Goal: Information Seeking & Learning: Learn about a topic

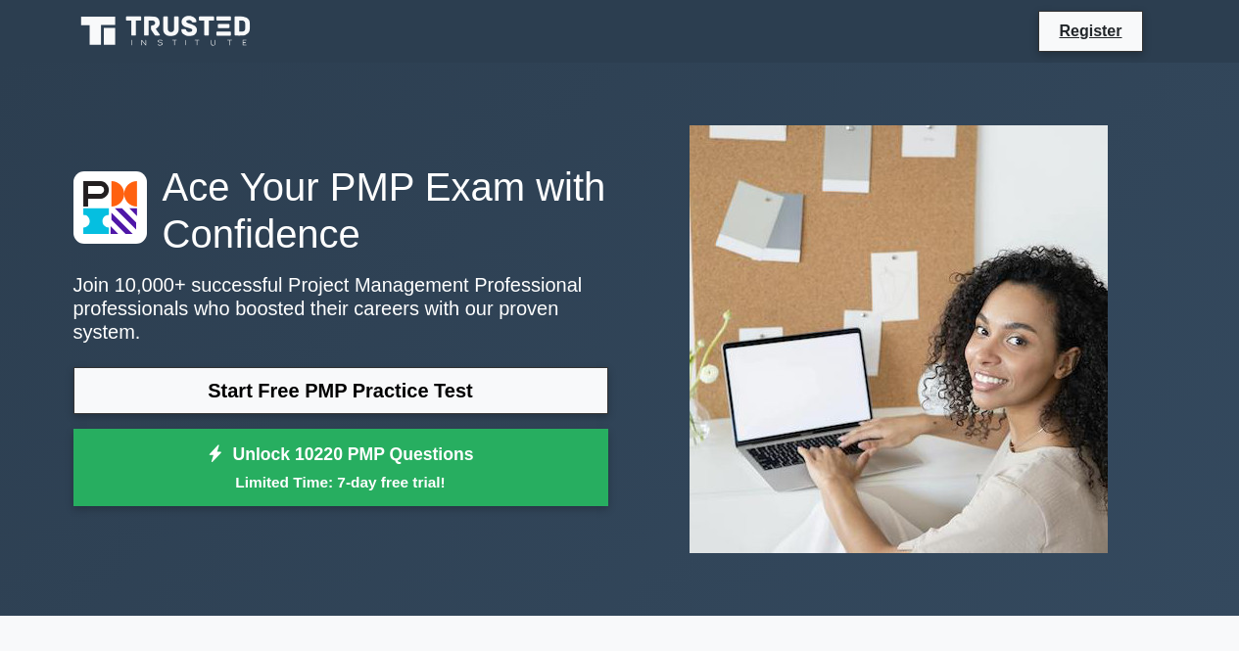
click at [370, 387] on link "Start Free PMP Practice Test" at bounding box center [340, 390] width 535 height 47
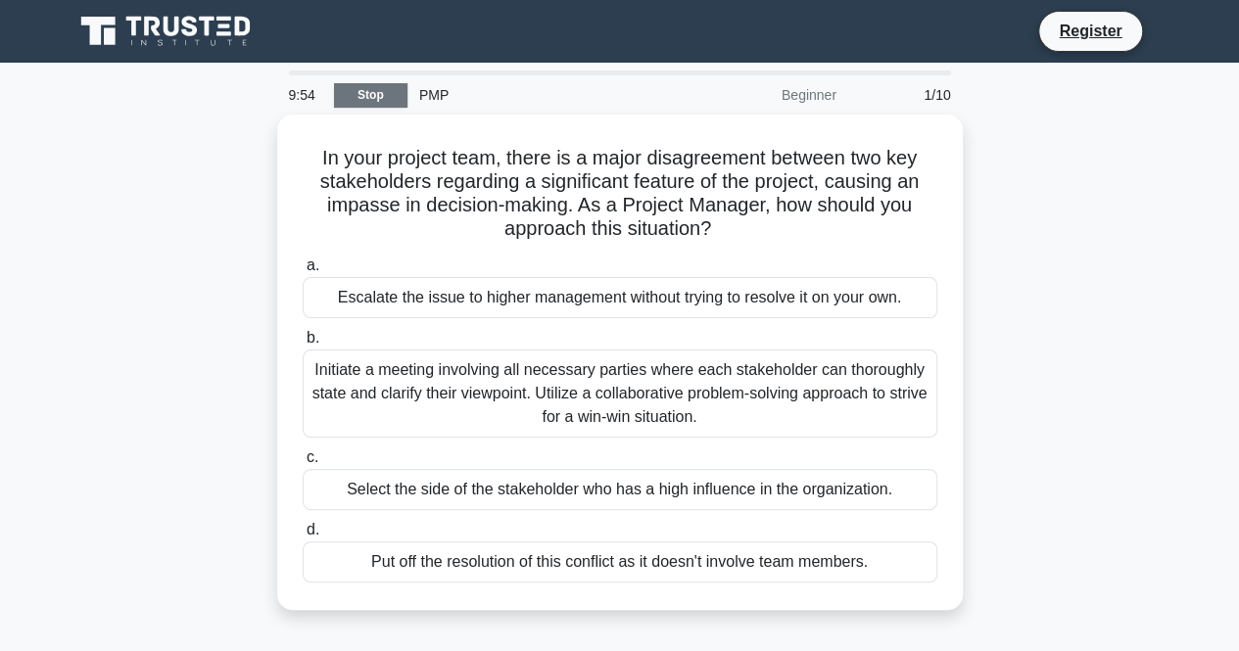
click at [374, 86] on link "Stop" at bounding box center [370, 95] width 73 height 24
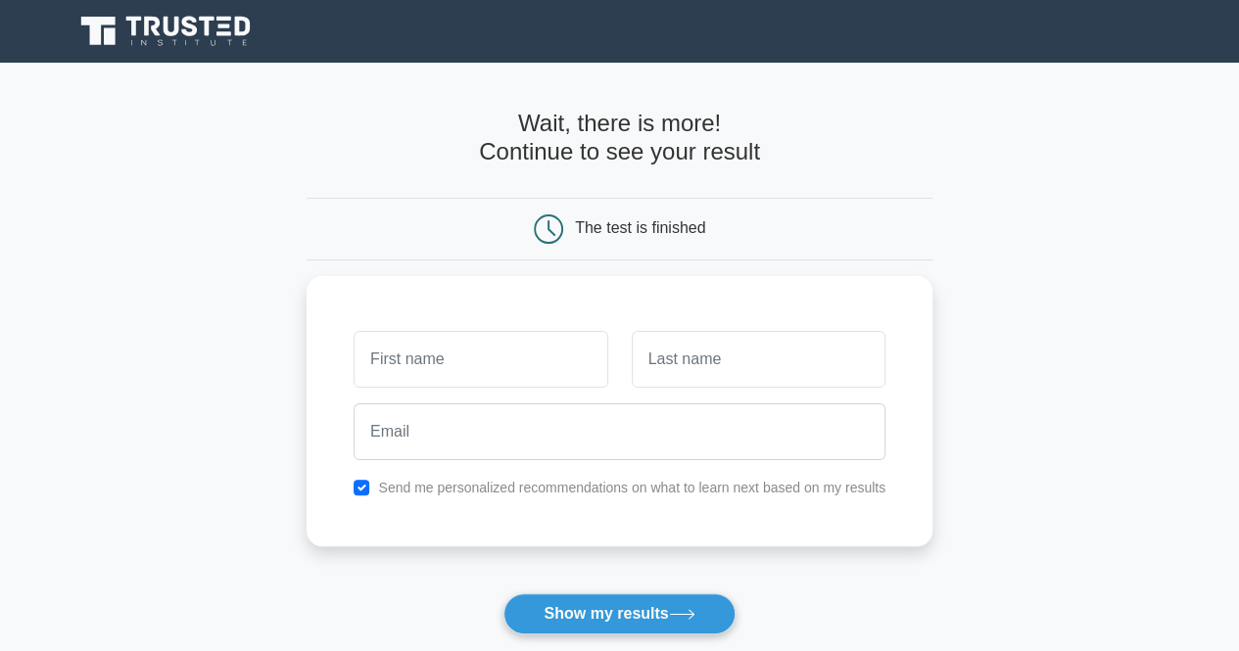
click at [1236, 491] on main "Wait, there is more! Continue to see your result The test is finished and the" at bounding box center [619, 415] width 1239 height 705
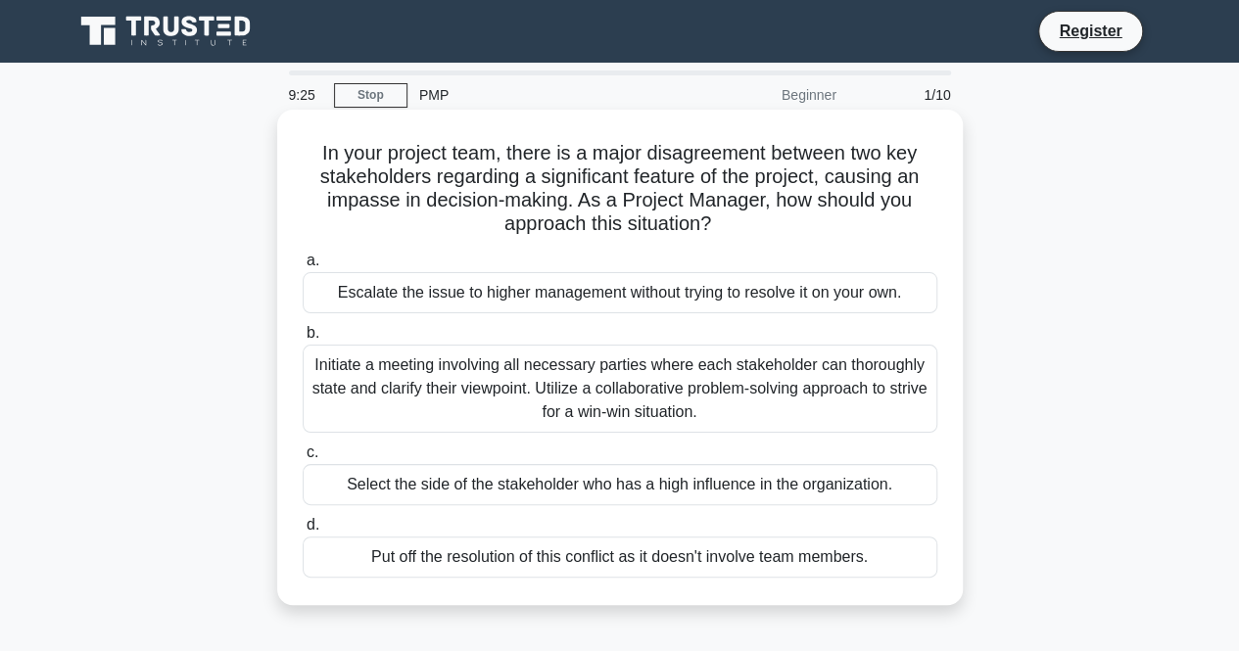
click at [770, 397] on div "Initiate a meeting involving all necessary parties where each stakeholder can t…" at bounding box center [620, 389] width 634 height 88
click at [303, 340] on input "b. Initiate a meeting involving all necessary parties where each stakeholder ca…" at bounding box center [303, 333] width 0 height 13
